Goal: Task Accomplishment & Management: Complete application form

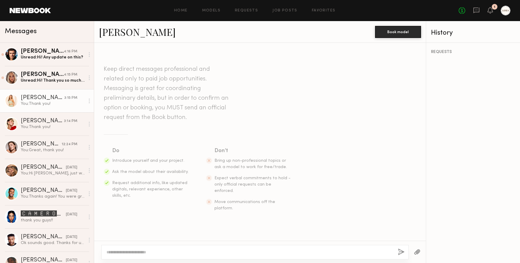
scroll to position [488, 0]
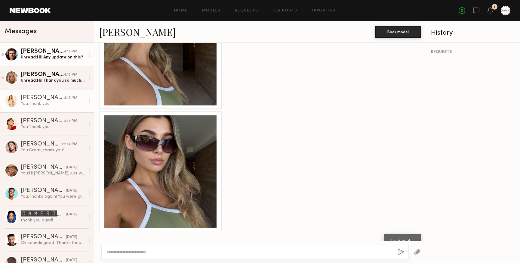
click at [37, 58] on div "Unread: Hi! Any update on this?" at bounding box center [53, 57] width 64 height 6
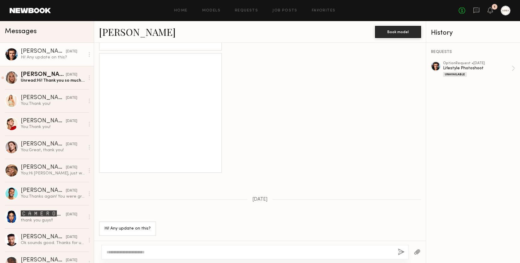
scroll to position [998, 0]
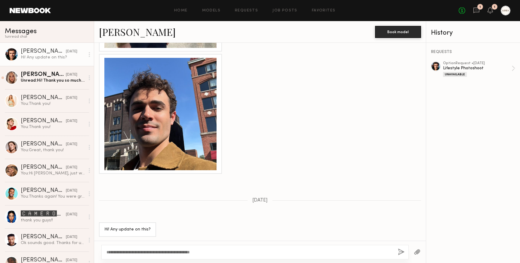
type textarea "**********"
click at [402, 249] on button "button" at bounding box center [401, 252] width 7 height 8
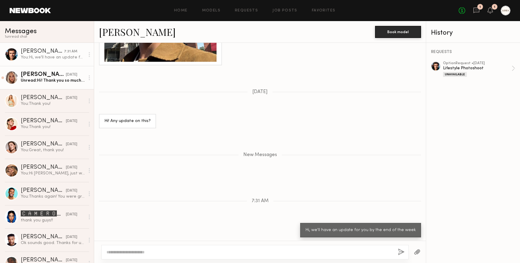
click at [31, 81] on div "Unread: Hi! Thank you so much for reaching out! I’m unfortunately out of town f…" at bounding box center [53, 81] width 64 height 6
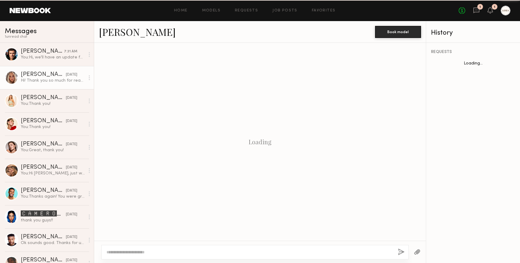
scroll to position [107, 0]
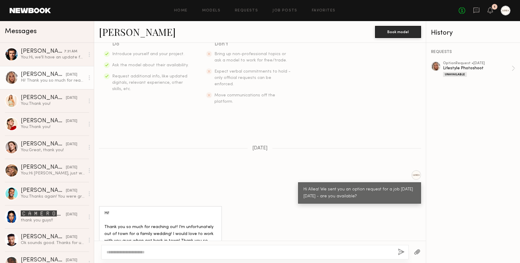
click at [153, 215] on div "Hi! Thank you so much for reaching out! I’m unfortunately out of town for a fam…" at bounding box center [160, 231] width 112 height 42
click at [192, 217] on div "Hi! Thank you so much for reaching out! I’m unfortunately out of town for a fam…" at bounding box center [160, 231] width 112 height 42
click at [210, 250] on textarea at bounding box center [250, 252] width 287 height 6
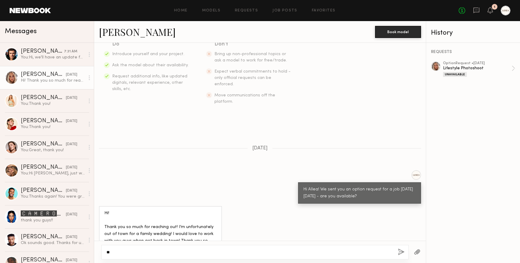
type textarea "*"
type textarea "**********"
click at [401, 248] on button "button" at bounding box center [401, 252] width 7 height 8
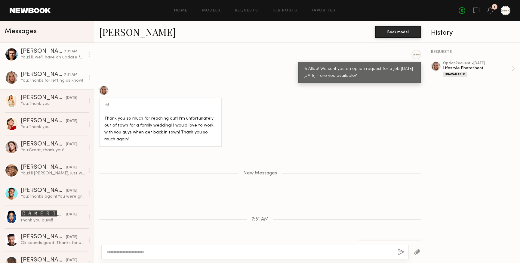
click at [47, 60] on link "[PERSON_NAME] 7:31 AM You: Hi, we'll have an update for you by the end of the w…" at bounding box center [47, 54] width 94 height 23
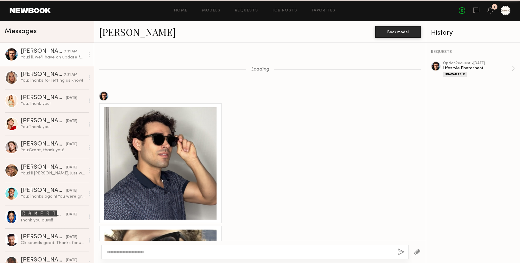
scroll to position [1061, 0]
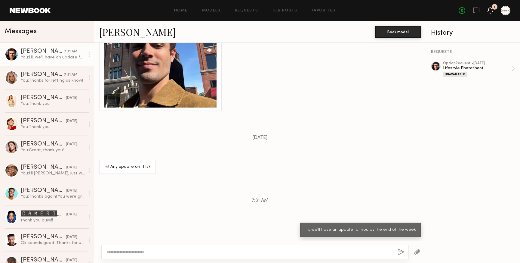
click at [492, 10] on icon at bounding box center [490, 10] width 5 height 4
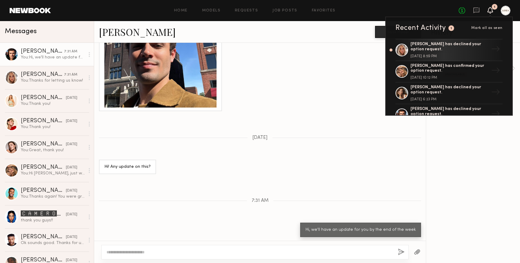
click at [356, 79] on div at bounding box center [260, 51] width 332 height 120
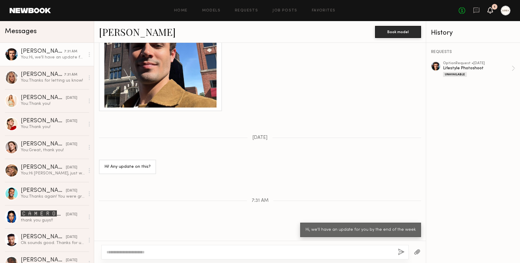
click at [490, 8] on icon at bounding box center [490, 10] width 5 height 4
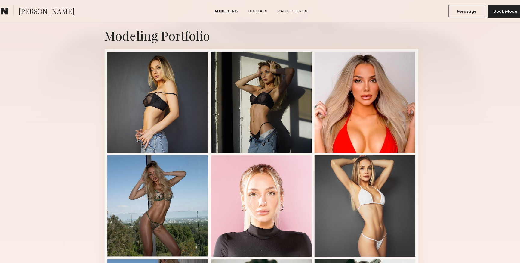
scroll to position [125, 0]
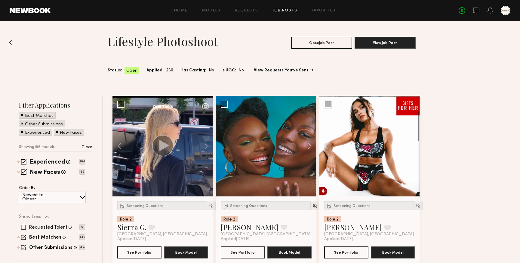
scroll to position [9611, 0]
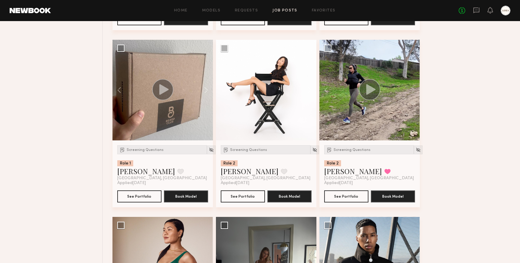
click at [280, 11] on link "Job Posts" at bounding box center [285, 11] width 25 height 4
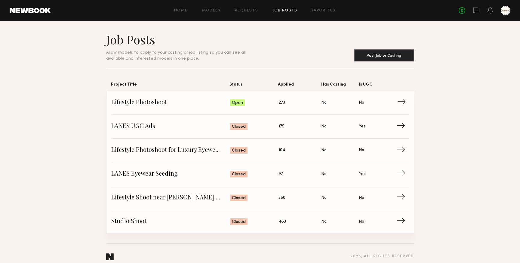
click at [147, 101] on span "Lifestyle Photoshoot" at bounding box center [170, 102] width 119 height 9
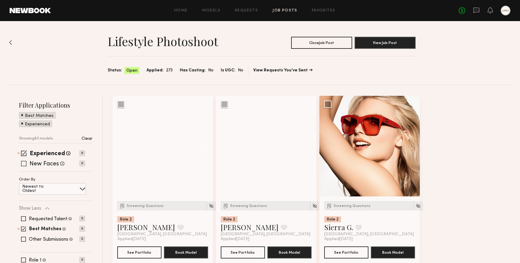
click at [24, 164] on span at bounding box center [23, 163] width 5 height 5
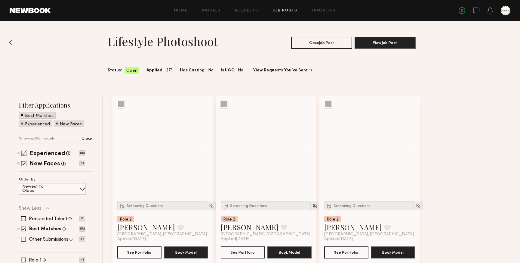
click at [24, 239] on span at bounding box center [23, 239] width 5 height 5
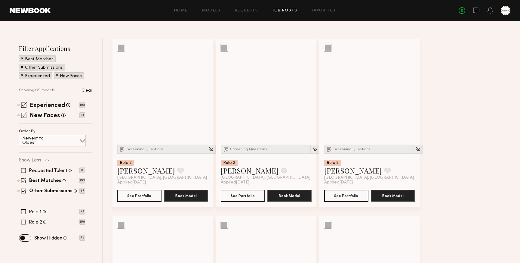
scroll to position [52, 0]
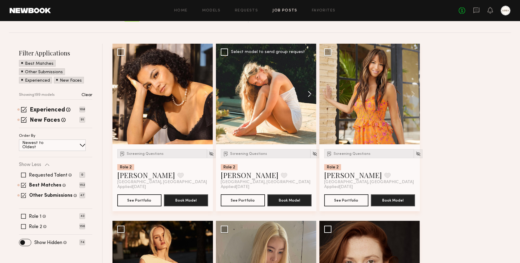
click at [311, 96] on button at bounding box center [306, 94] width 19 height 101
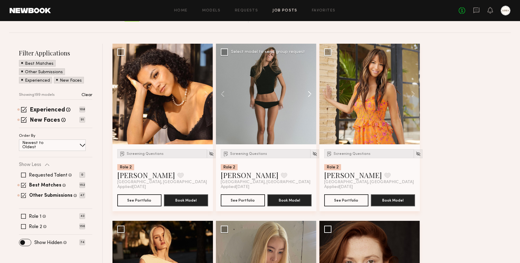
click at [311, 96] on button at bounding box center [306, 94] width 19 height 101
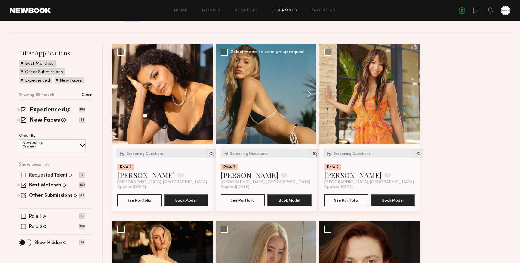
click at [311, 96] on button at bounding box center [306, 94] width 19 height 101
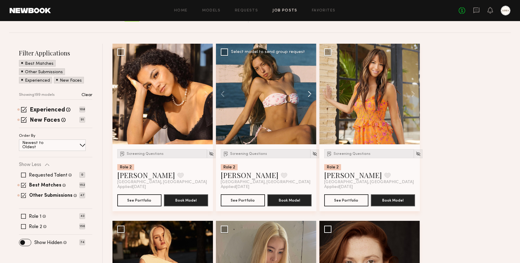
click at [311, 96] on button at bounding box center [306, 94] width 19 height 101
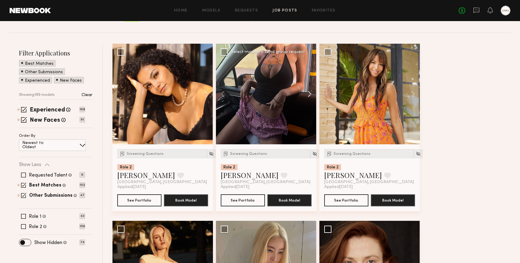
click at [311, 96] on button at bounding box center [306, 94] width 19 height 101
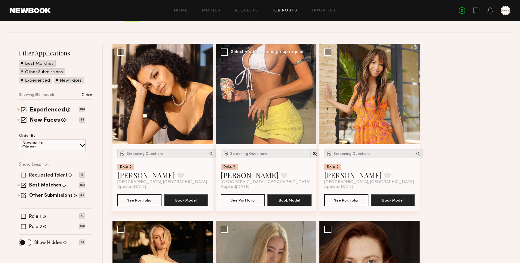
click at [311, 96] on div at bounding box center [266, 94] width 101 height 101
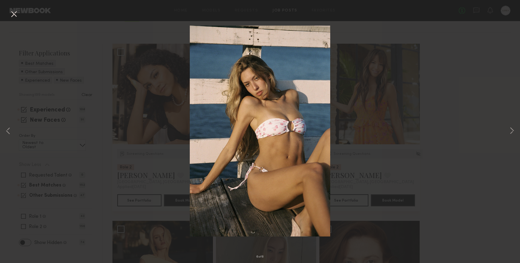
click at [11, 13] on button at bounding box center [14, 14] width 10 height 11
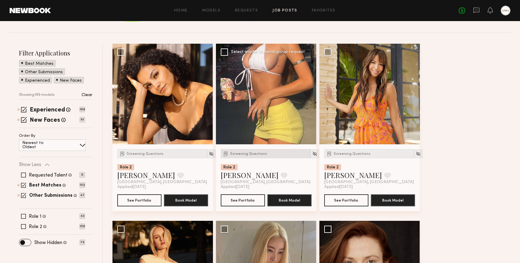
click at [246, 154] on span "Screening Questions" at bounding box center [248, 154] width 37 height 4
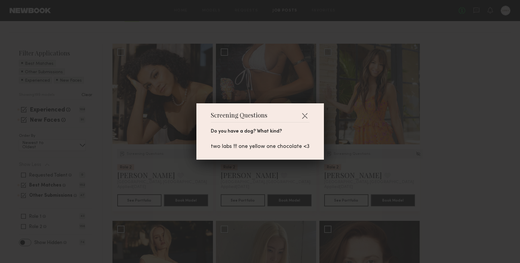
click at [286, 168] on div "Screening Questions Do you have a dog? What kind? two labs !!! one yellow one c…" at bounding box center [260, 131] width 520 height 263
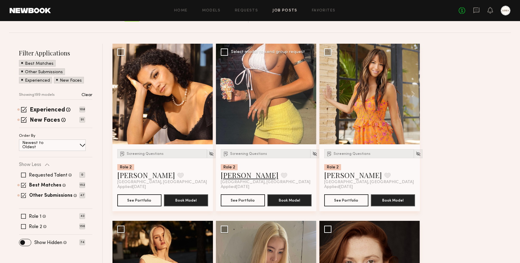
click at [234, 177] on link "carly p." at bounding box center [250, 175] width 58 height 10
click at [412, 93] on button at bounding box center [410, 94] width 19 height 101
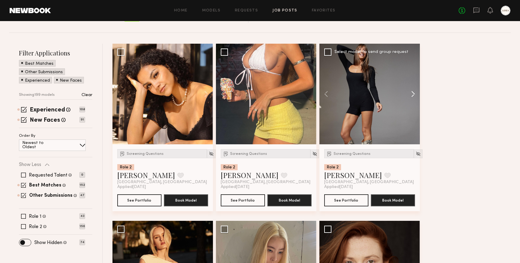
click at [412, 93] on button at bounding box center [410, 94] width 19 height 101
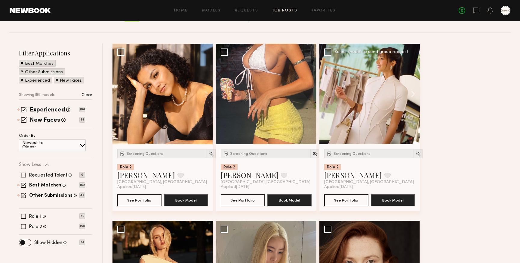
click at [412, 93] on button at bounding box center [410, 94] width 19 height 101
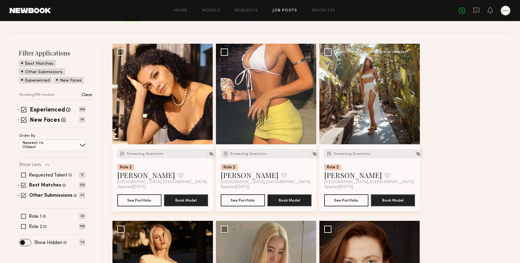
click at [411, 93] on button at bounding box center [410, 94] width 19 height 101
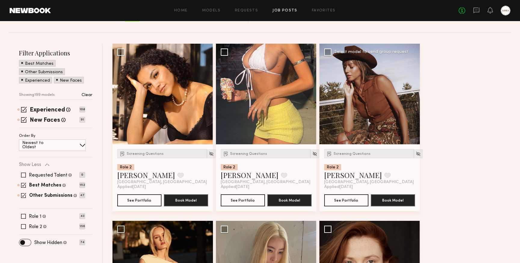
click at [411, 93] on button at bounding box center [410, 94] width 19 height 101
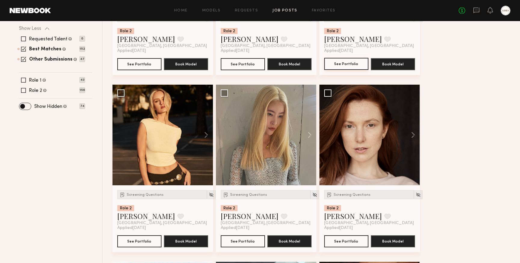
scroll to position [203, 0]
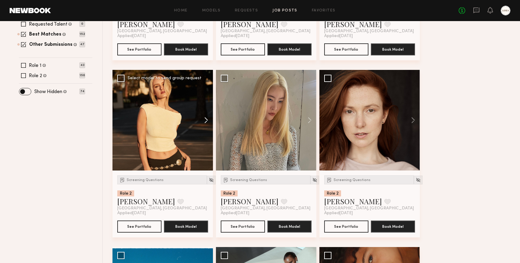
click at [205, 121] on button at bounding box center [203, 120] width 19 height 101
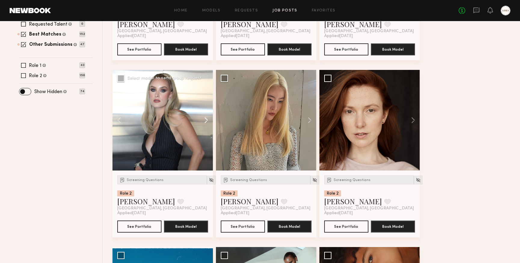
click at [205, 121] on button at bounding box center [203, 120] width 19 height 101
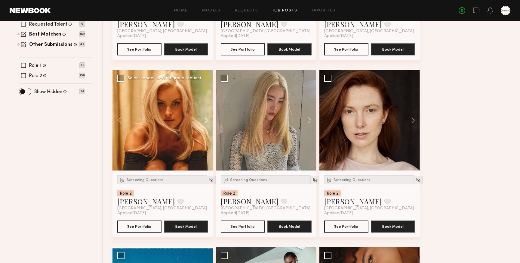
click at [205, 121] on button at bounding box center [203, 120] width 19 height 101
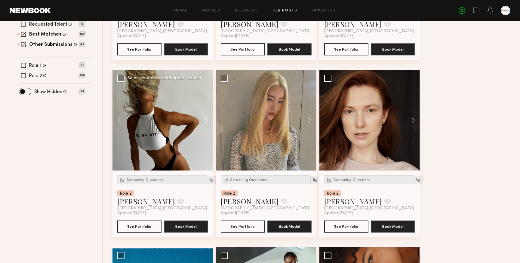
click at [203, 117] on button at bounding box center [203, 120] width 19 height 101
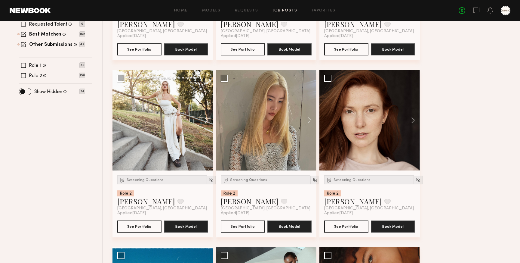
click at [206, 119] on button at bounding box center [203, 120] width 19 height 101
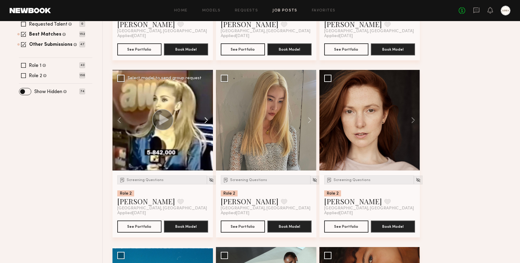
click at [206, 119] on button at bounding box center [203, 120] width 19 height 101
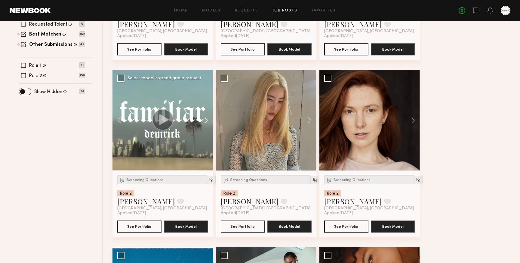
click at [206, 119] on button at bounding box center [203, 120] width 19 height 101
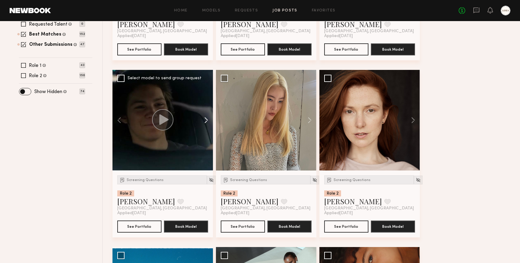
click at [206, 119] on button at bounding box center [203, 120] width 19 height 101
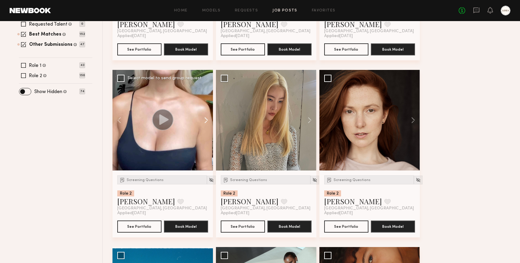
click at [208, 119] on button at bounding box center [203, 120] width 19 height 101
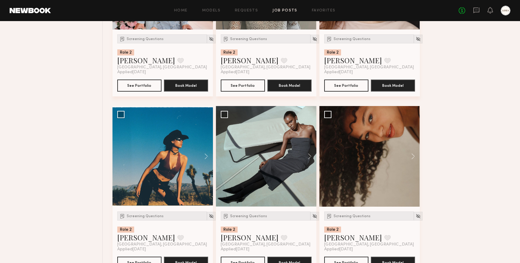
scroll to position [355, 0]
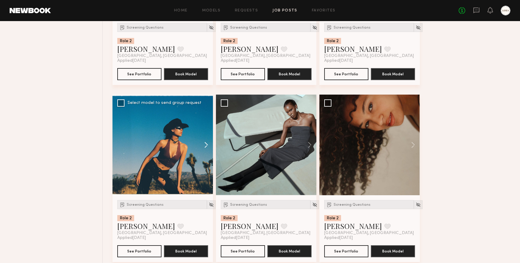
click at [205, 143] on button at bounding box center [203, 144] width 19 height 101
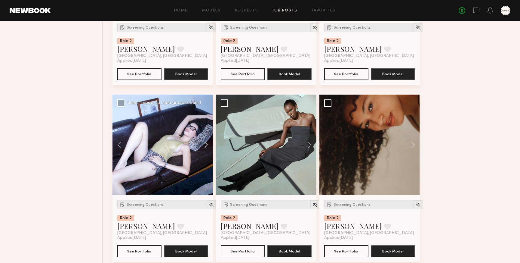
click at [205, 143] on button at bounding box center [203, 144] width 19 height 101
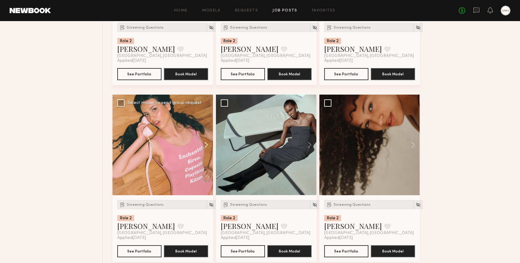
click at [205, 144] on button at bounding box center [203, 144] width 19 height 101
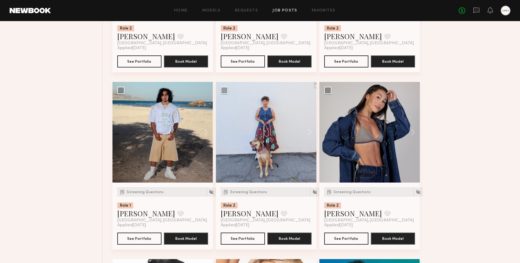
scroll to position [545, 0]
click at [412, 132] on button at bounding box center [410, 132] width 19 height 101
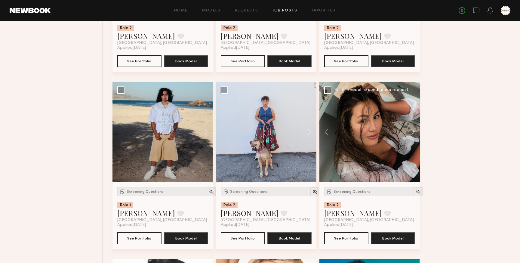
click at [412, 132] on button at bounding box center [410, 132] width 19 height 101
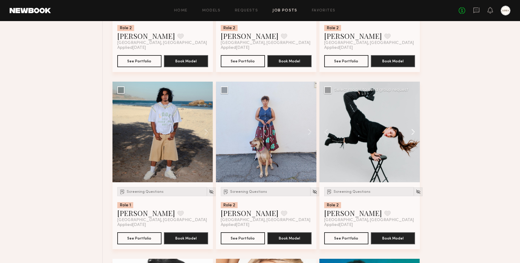
click at [412, 132] on button at bounding box center [410, 132] width 19 height 101
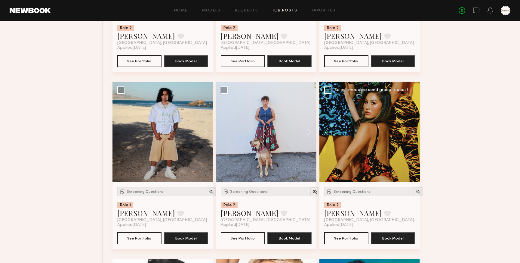
click at [412, 132] on button at bounding box center [410, 132] width 19 height 101
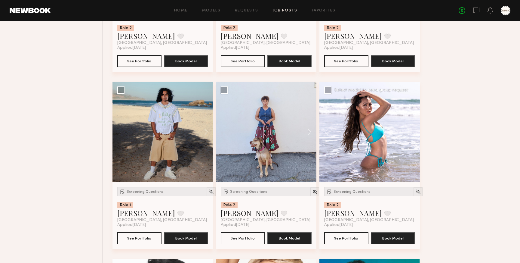
click at [412, 132] on div at bounding box center [370, 132] width 101 height 101
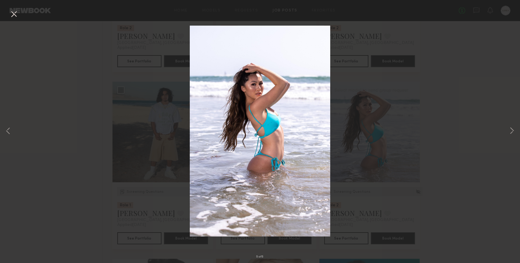
click at [13, 11] on button at bounding box center [14, 14] width 10 height 11
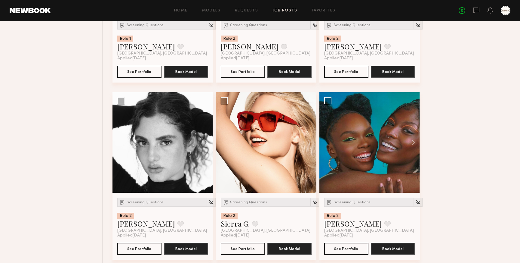
scroll to position [712, 0]
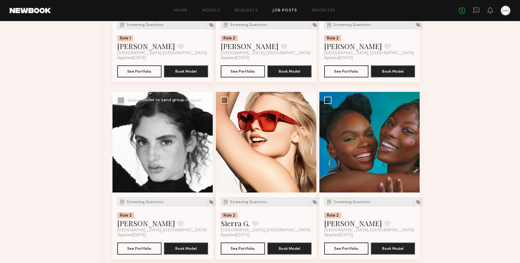
click at [207, 141] on button at bounding box center [203, 142] width 19 height 101
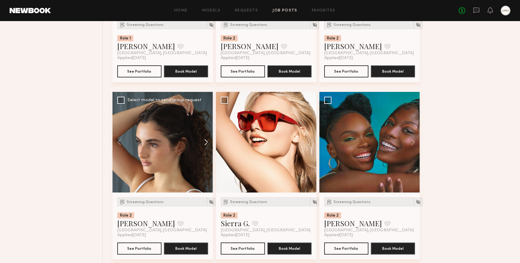
click at [207, 141] on button at bounding box center [203, 142] width 19 height 101
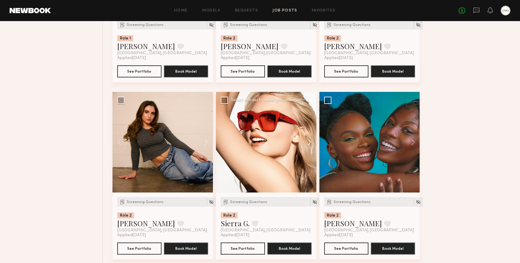
click at [309, 138] on button at bounding box center [306, 142] width 19 height 101
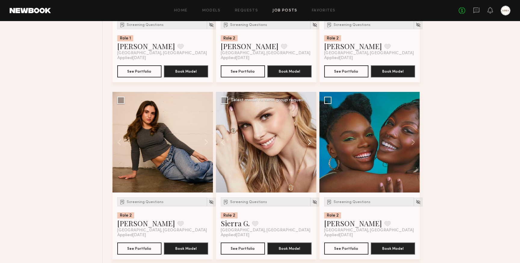
click at [309, 138] on button at bounding box center [306, 142] width 19 height 101
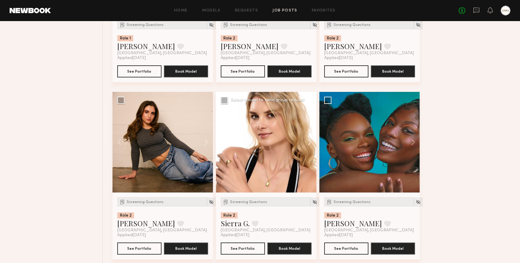
click at [309, 138] on button at bounding box center [306, 142] width 19 height 101
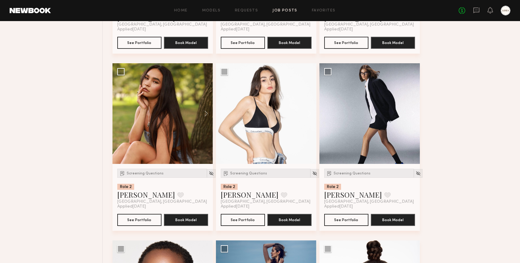
scroll to position [924, 0]
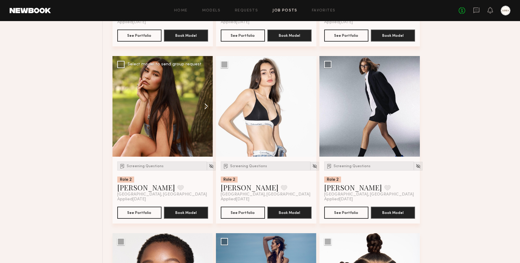
click at [208, 107] on button at bounding box center [203, 106] width 19 height 101
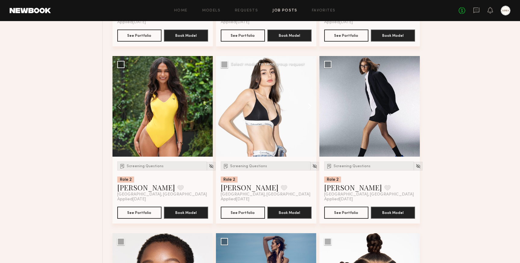
click at [308, 107] on button at bounding box center [306, 106] width 19 height 101
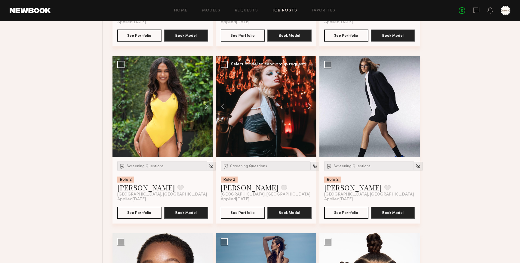
click at [308, 107] on button at bounding box center [306, 106] width 19 height 101
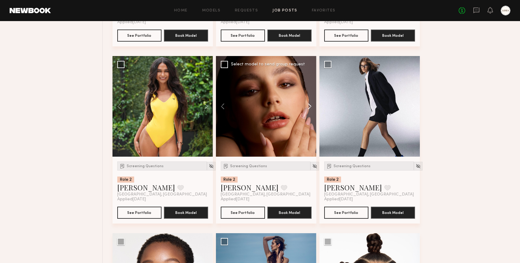
click at [308, 107] on button at bounding box center [306, 106] width 19 height 101
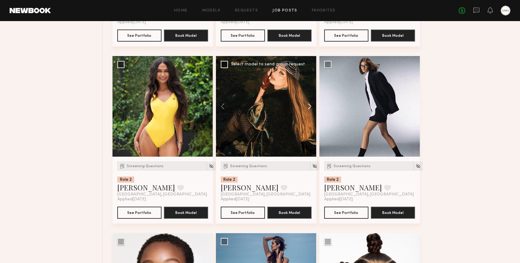
click at [308, 107] on button at bounding box center [306, 106] width 19 height 101
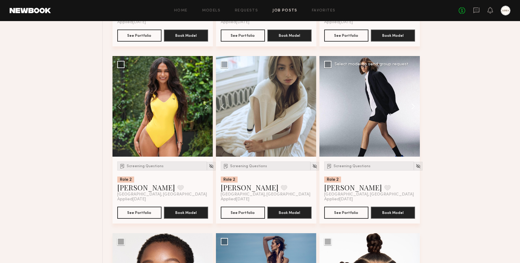
click at [413, 108] on button at bounding box center [410, 106] width 19 height 101
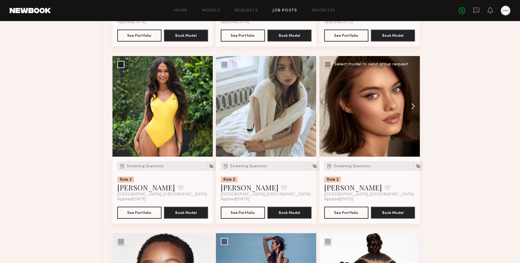
click at [413, 109] on button at bounding box center [410, 106] width 19 height 101
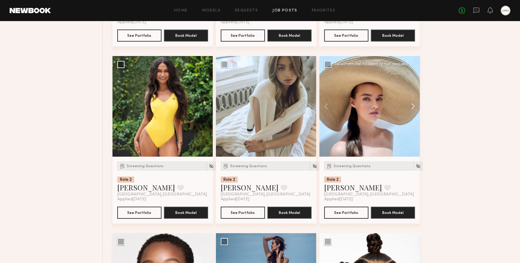
click at [413, 110] on button at bounding box center [410, 106] width 19 height 101
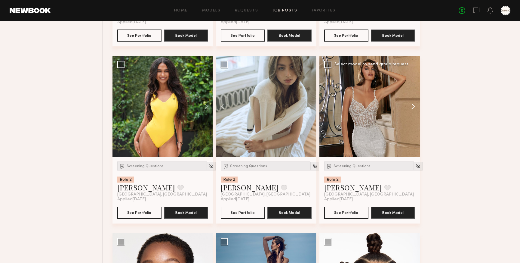
click at [413, 110] on button at bounding box center [410, 106] width 19 height 101
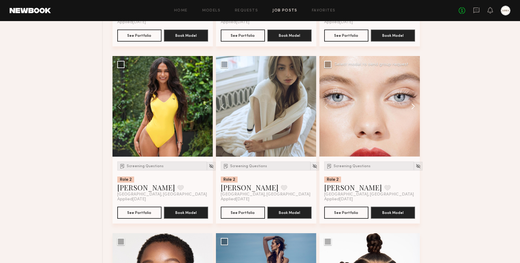
click at [413, 110] on button at bounding box center [410, 106] width 19 height 101
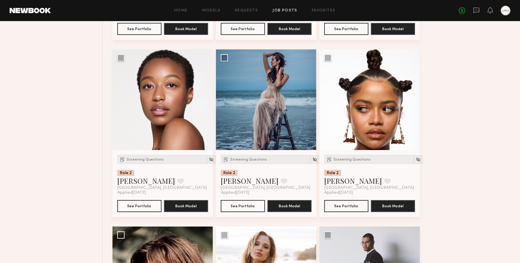
scroll to position [1101, 0]
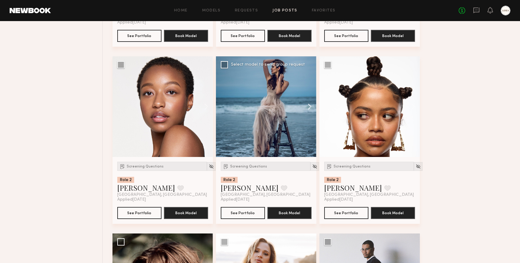
click at [309, 107] on button at bounding box center [306, 106] width 19 height 101
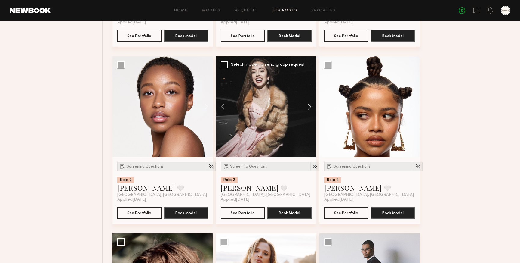
click at [309, 107] on button at bounding box center [306, 106] width 19 height 101
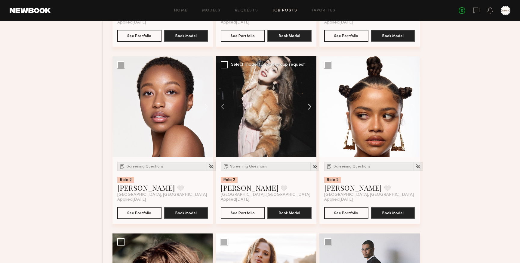
click at [309, 107] on button at bounding box center [306, 106] width 19 height 101
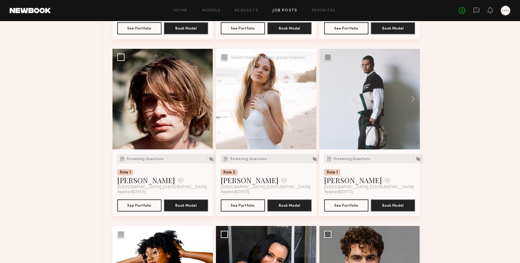
scroll to position [1288, 0]
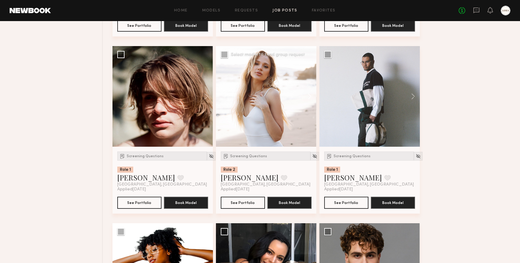
click at [311, 96] on button at bounding box center [306, 96] width 19 height 101
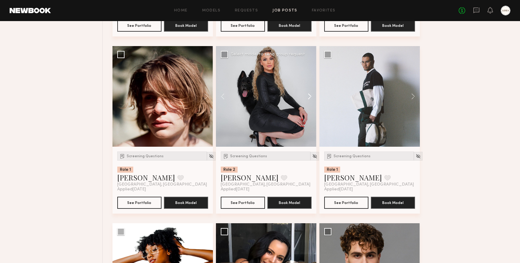
click at [311, 96] on button at bounding box center [306, 96] width 19 height 101
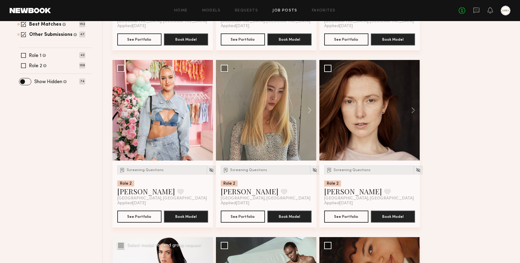
scroll to position [0, 0]
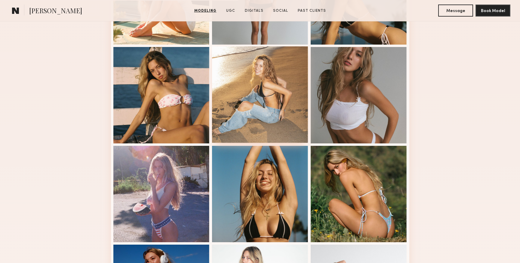
scroll to position [233, 0]
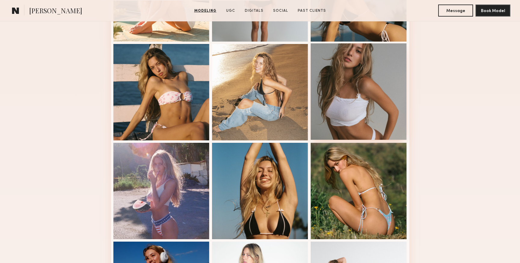
click at [351, 104] on div at bounding box center [359, 91] width 96 height 96
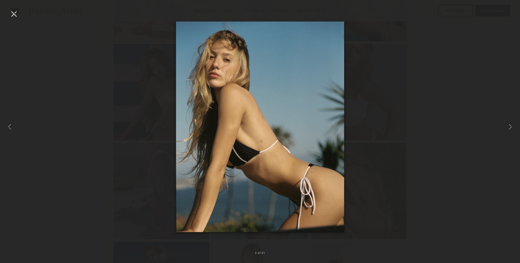
click at [10, 13] on div at bounding box center [14, 14] width 10 height 10
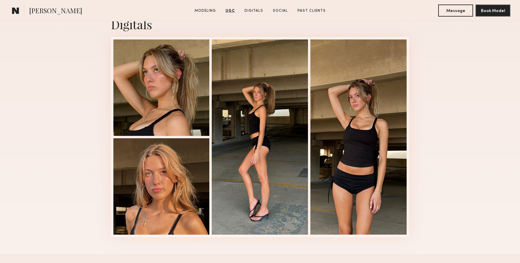
scroll to position [1054, 0]
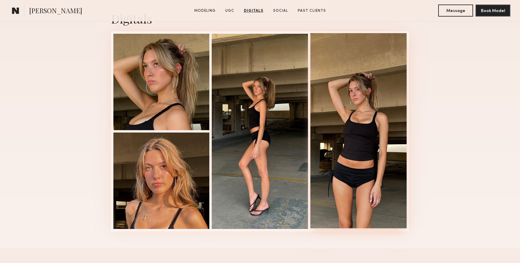
click at [349, 149] on div at bounding box center [359, 130] width 96 height 195
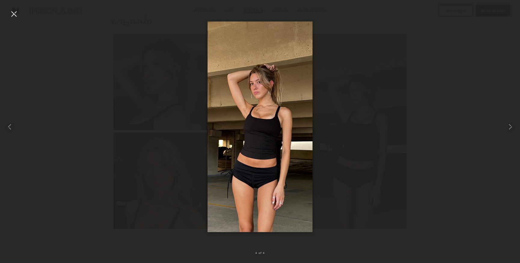
click at [15, 13] on div at bounding box center [14, 14] width 10 height 10
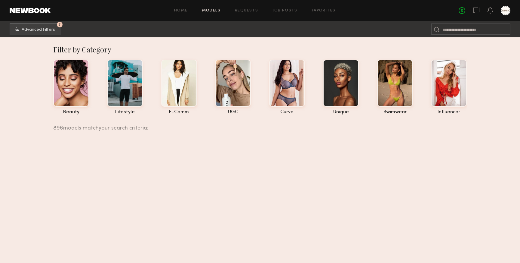
scroll to position [81860, 0]
